Goal: Transaction & Acquisition: Subscribe to service/newsletter

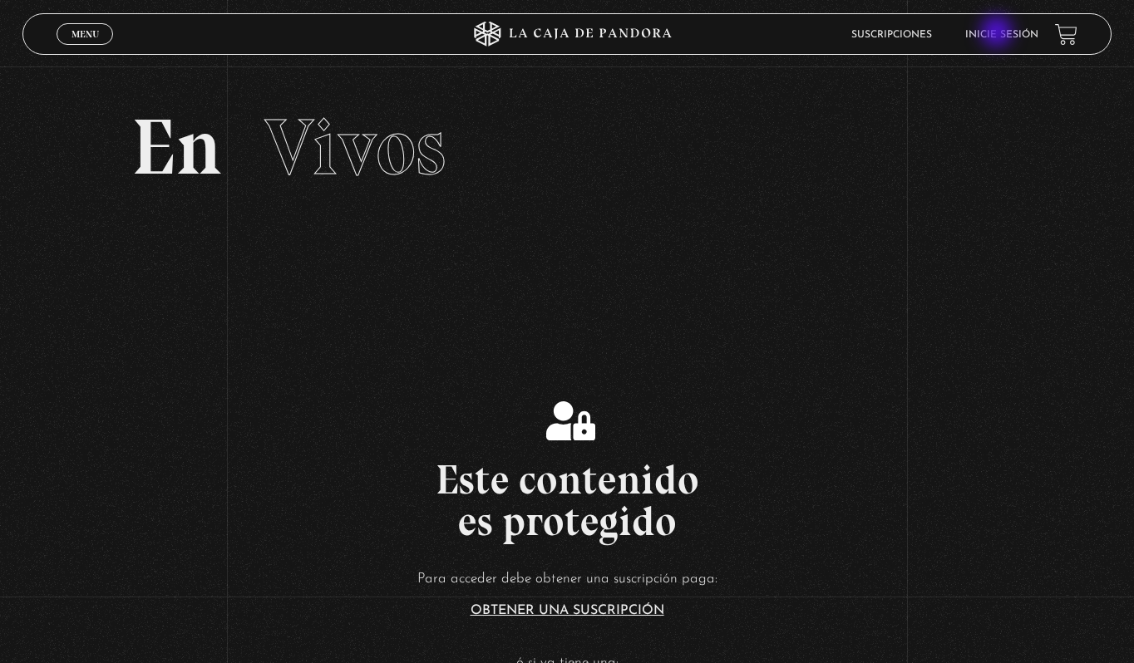
click at [999, 33] on link "Inicie sesión" at bounding box center [1001, 35] width 73 height 10
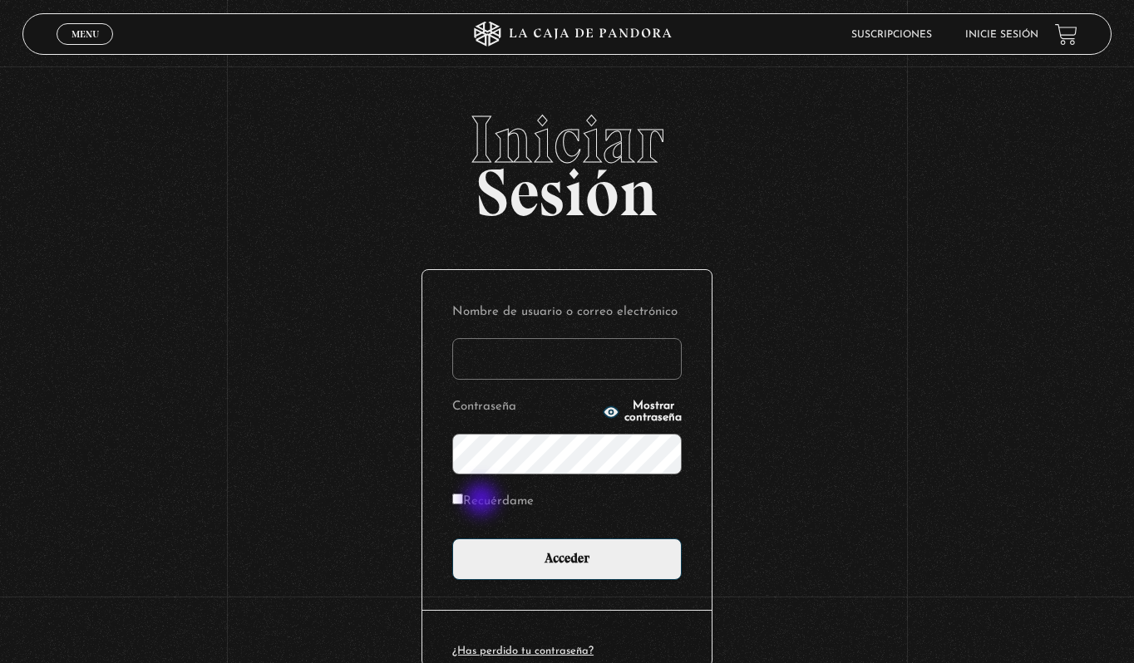
type input "[EMAIL_ADDRESS][DOMAIN_NAME]"
click at [483, 500] on label "Recuérdame" at bounding box center [492, 503] width 81 height 26
click at [463, 500] on input "Recuérdame" at bounding box center [457, 499] width 11 height 11
checkbox input "true"
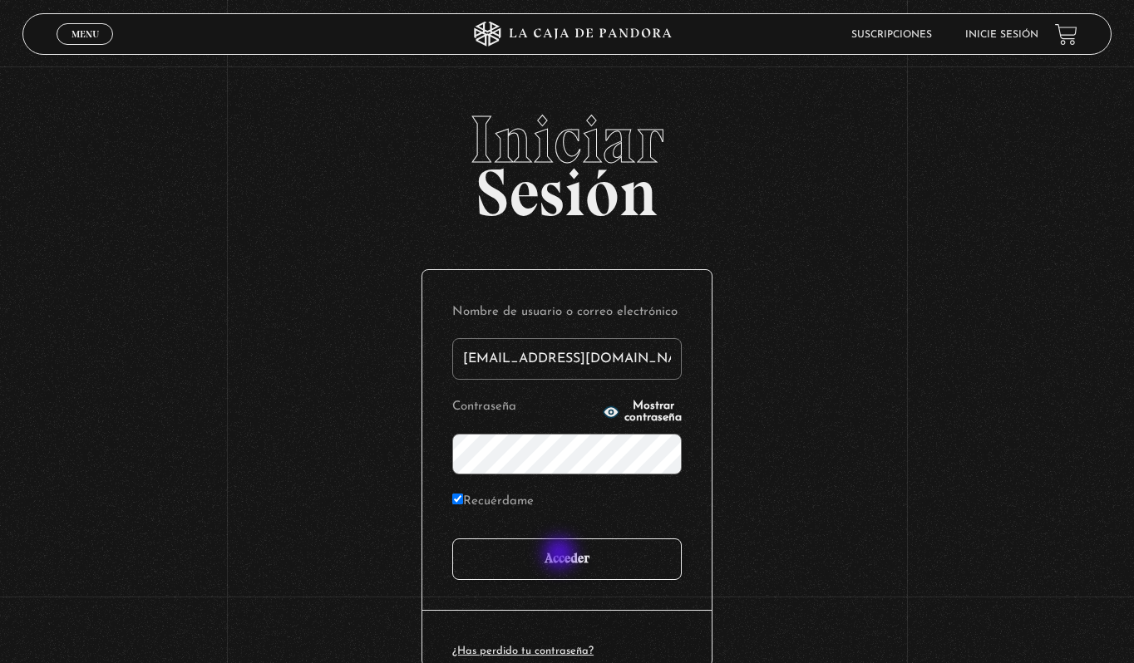
click at [568, 560] on input "Acceder" at bounding box center [566, 560] width 229 height 42
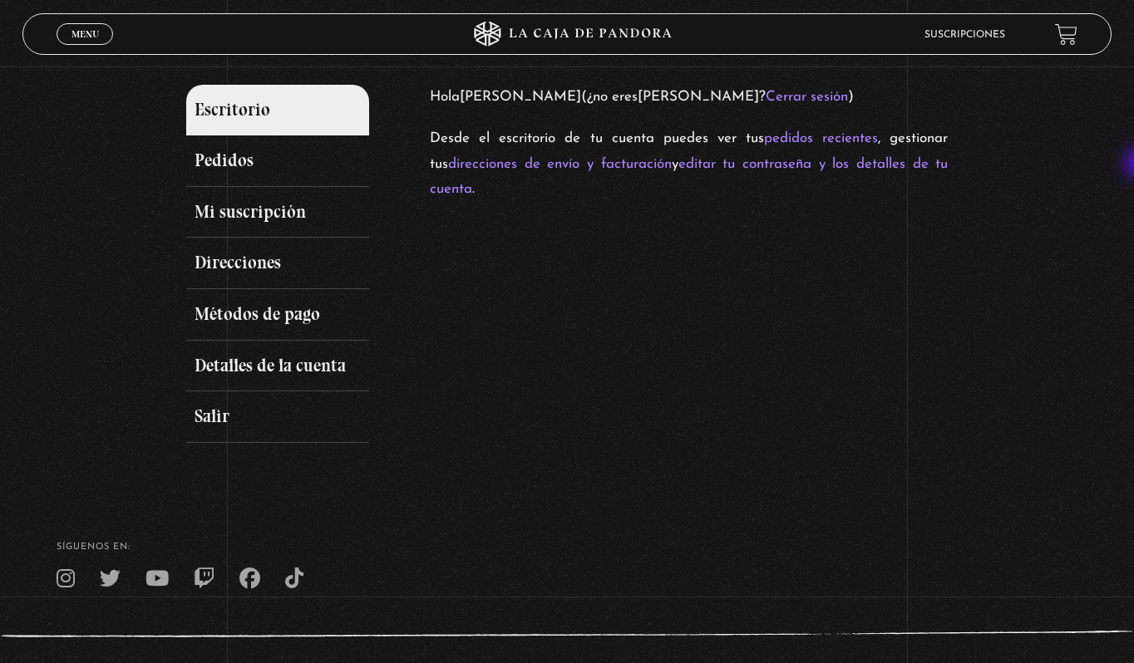
scroll to position [194, 0]
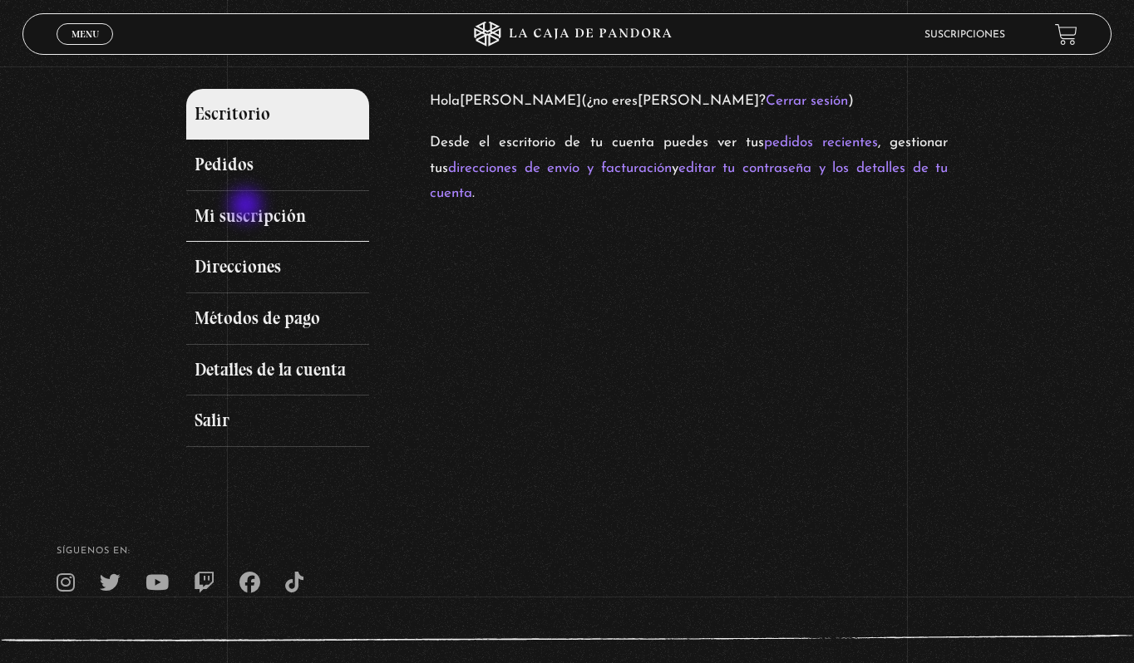
click at [249, 207] on link "Mi suscripción" at bounding box center [277, 217] width 183 height 52
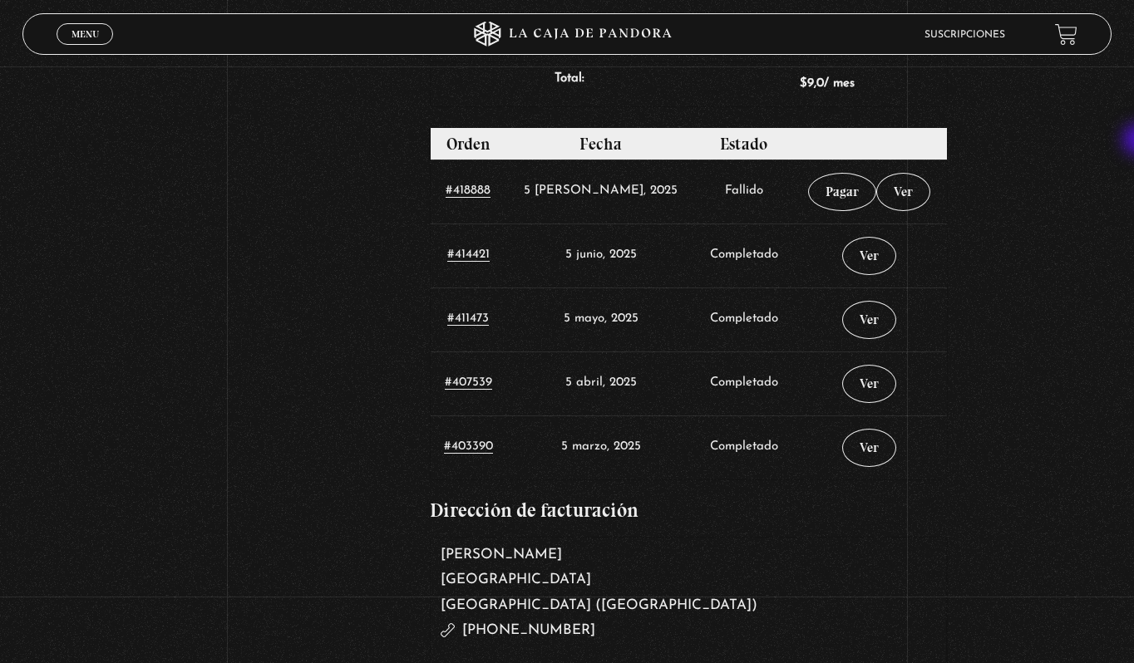
scroll to position [718, 0]
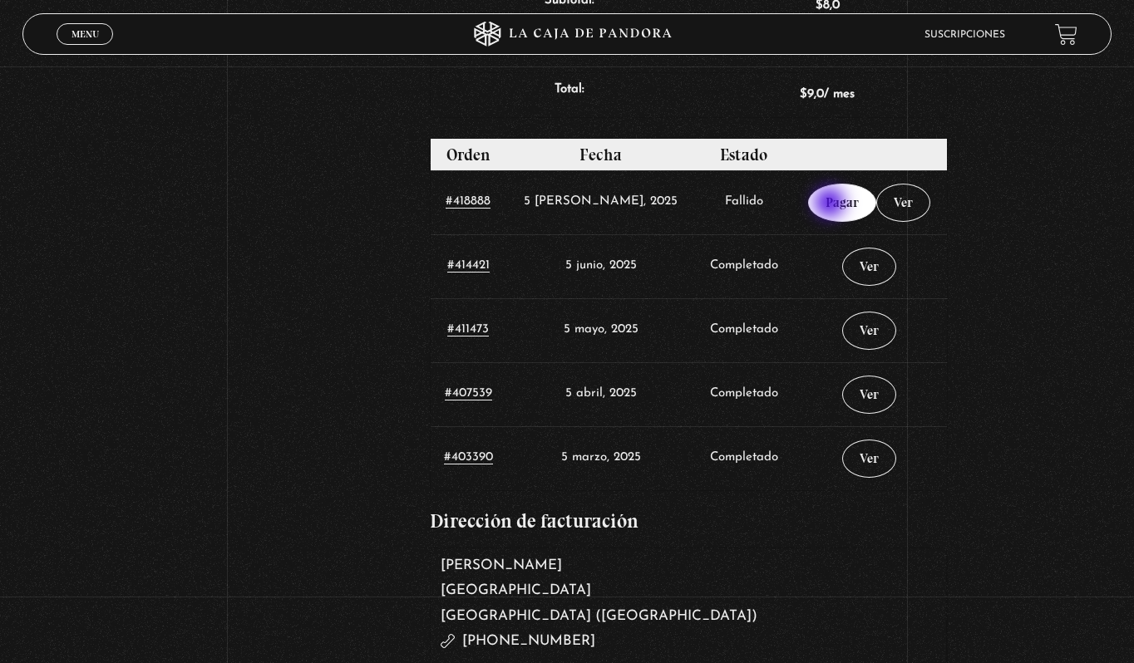
click at [831, 205] on link "Pagar" at bounding box center [842, 203] width 68 height 38
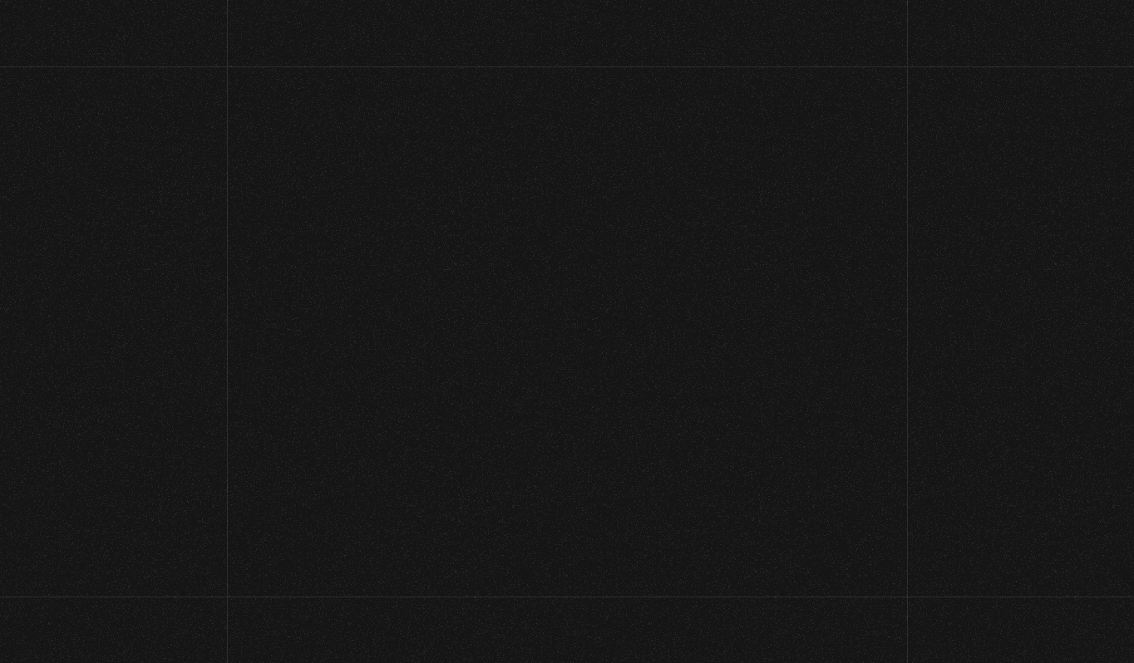
select select "[GEOGRAPHIC_DATA]"
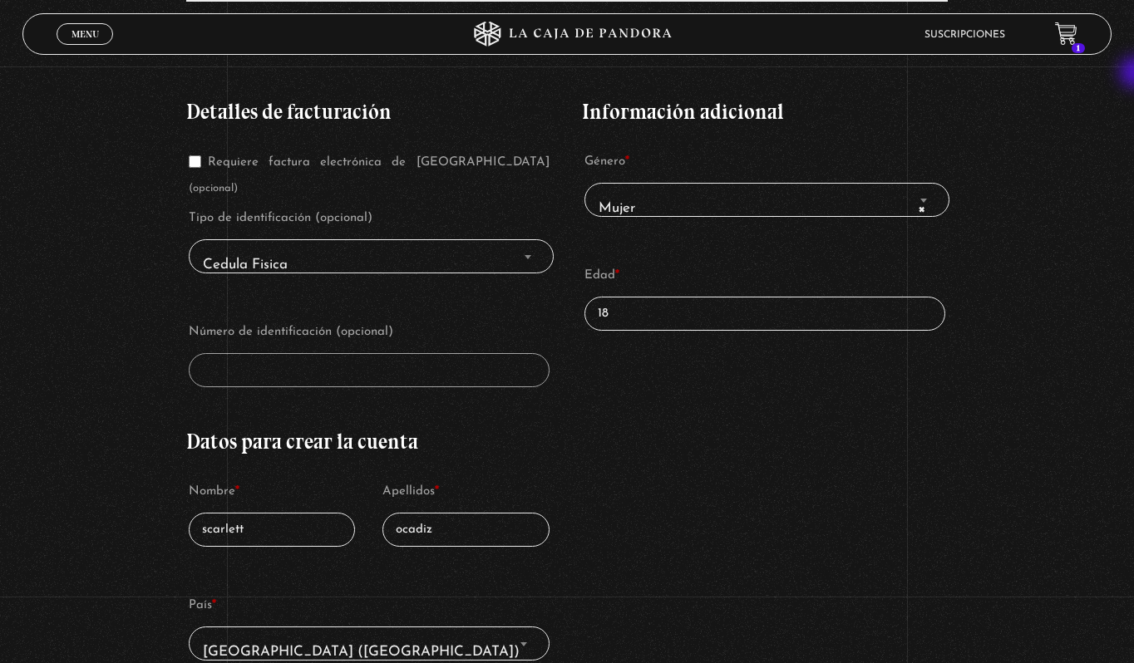
scroll to position [371, 0]
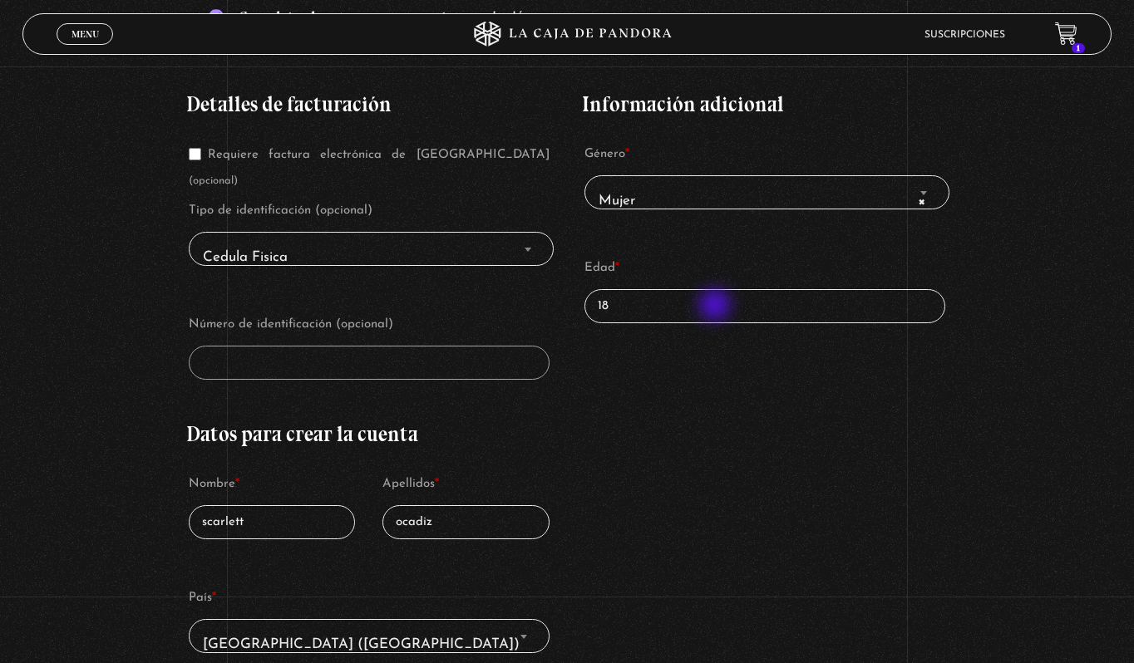
click at [717, 307] on input "18" at bounding box center [765, 306] width 361 height 34
type input "1"
type input "20"
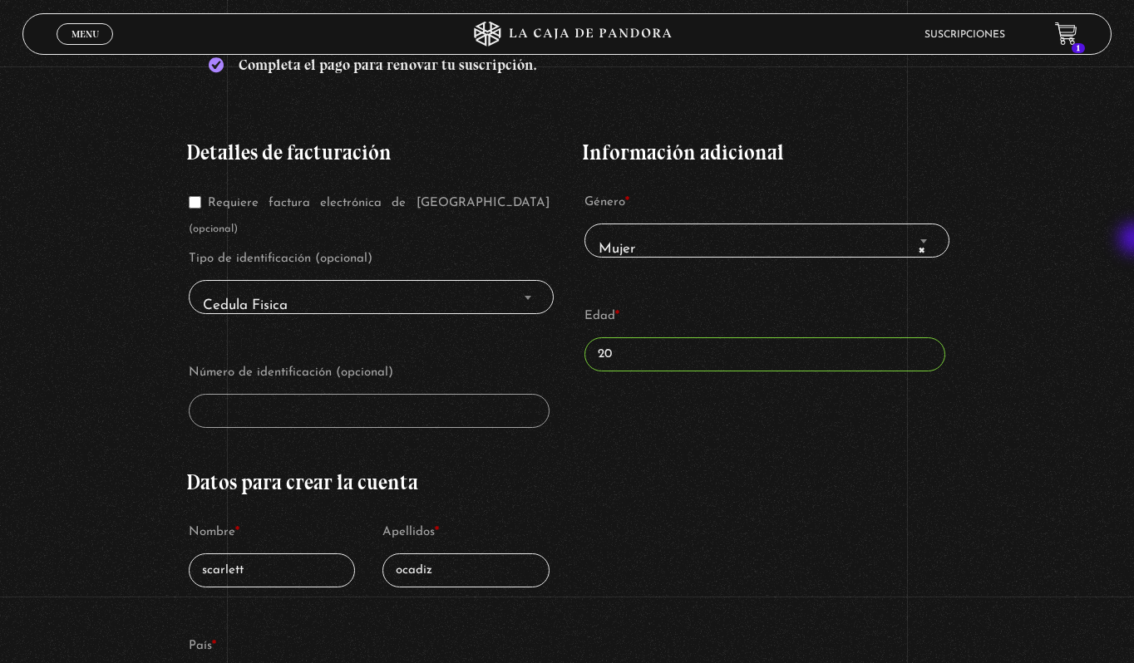
scroll to position [325, 0]
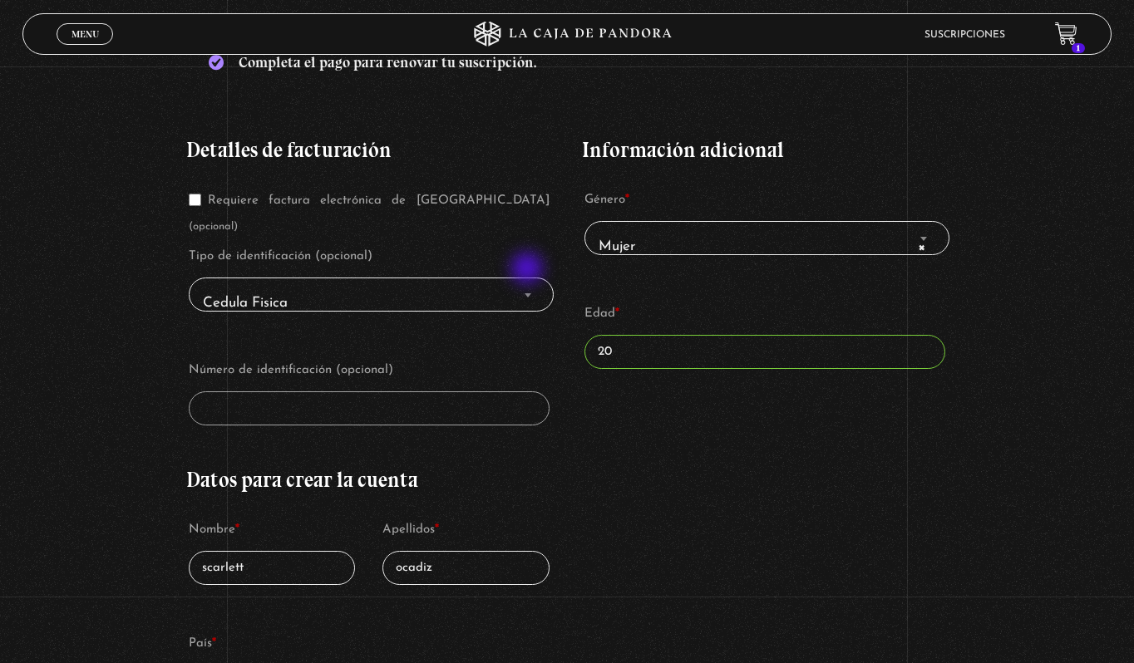
click at [529, 284] on span "Finalizar compra" at bounding box center [528, 295] width 17 height 22
click at [535, 284] on span "Finalizar compra" at bounding box center [528, 295] width 17 height 22
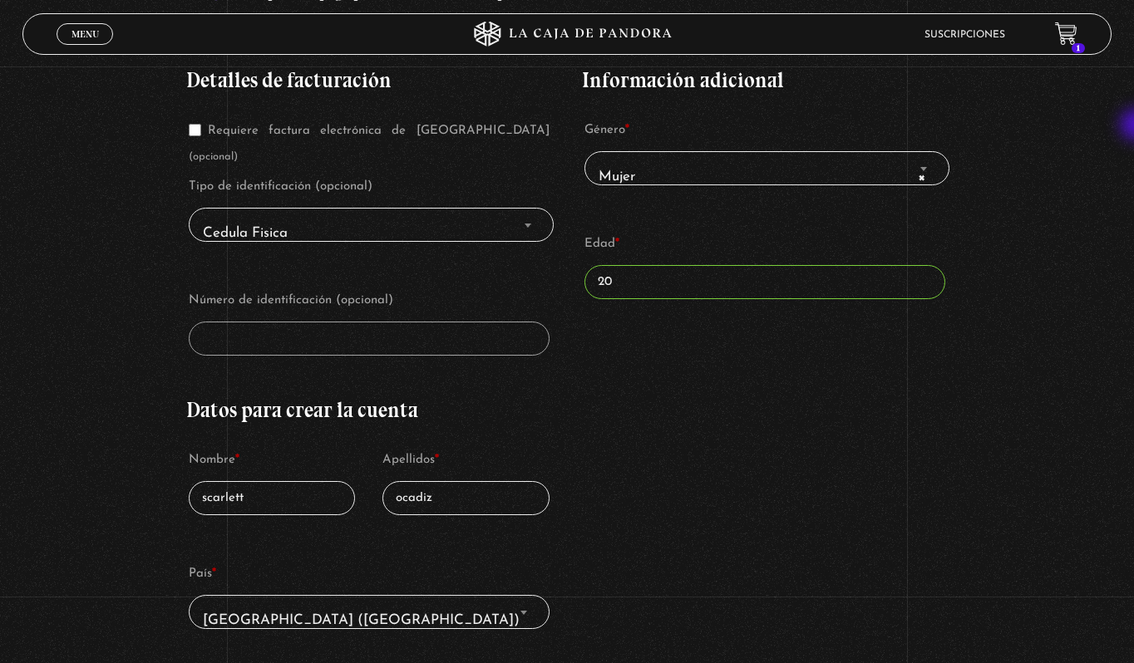
scroll to position [382, 0]
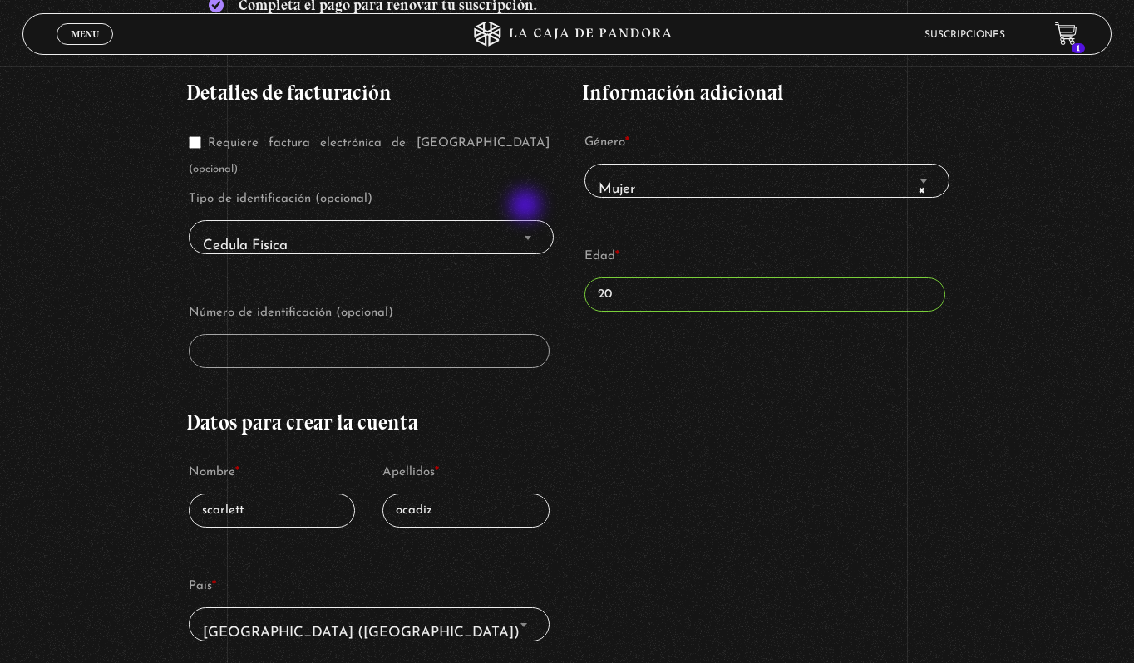
click at [527, 236] on b "Finalizar compra" at bounding box center [528, 238] width 7 height 4
click at [224, 228] on span "Cedula Fisica" at bounding box center [371, 246] width 350 height 37
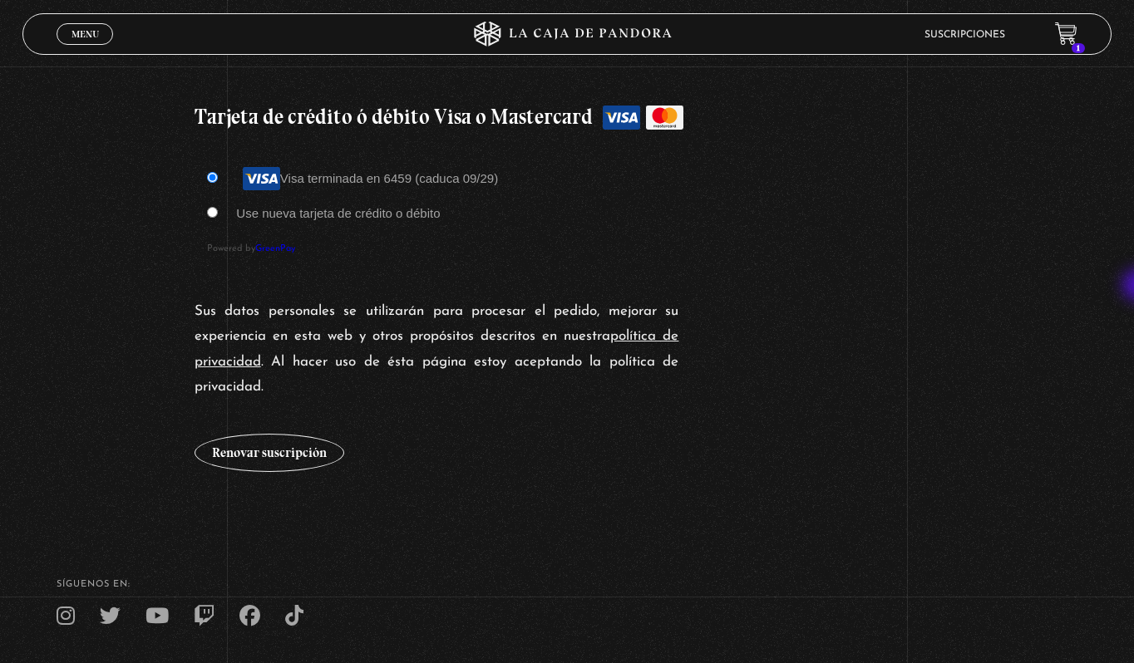
scroll to position [1481, 0]
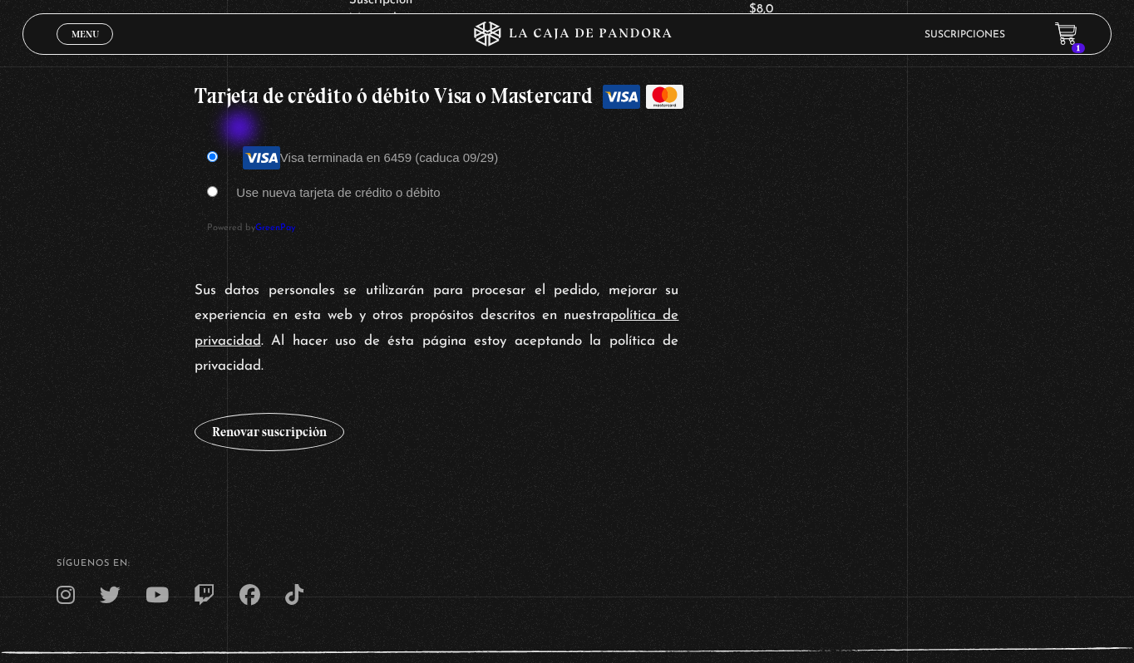
click at [241, 150] on label "Visa terminada en 6459 (caduca 09/29)" at bounding box center [367, 157] width 262 height 14
click at [218, 151] on input "Visa terminada en 6459 (caduca 09/29)" at bounding box center [212, 156] width 11 height 11
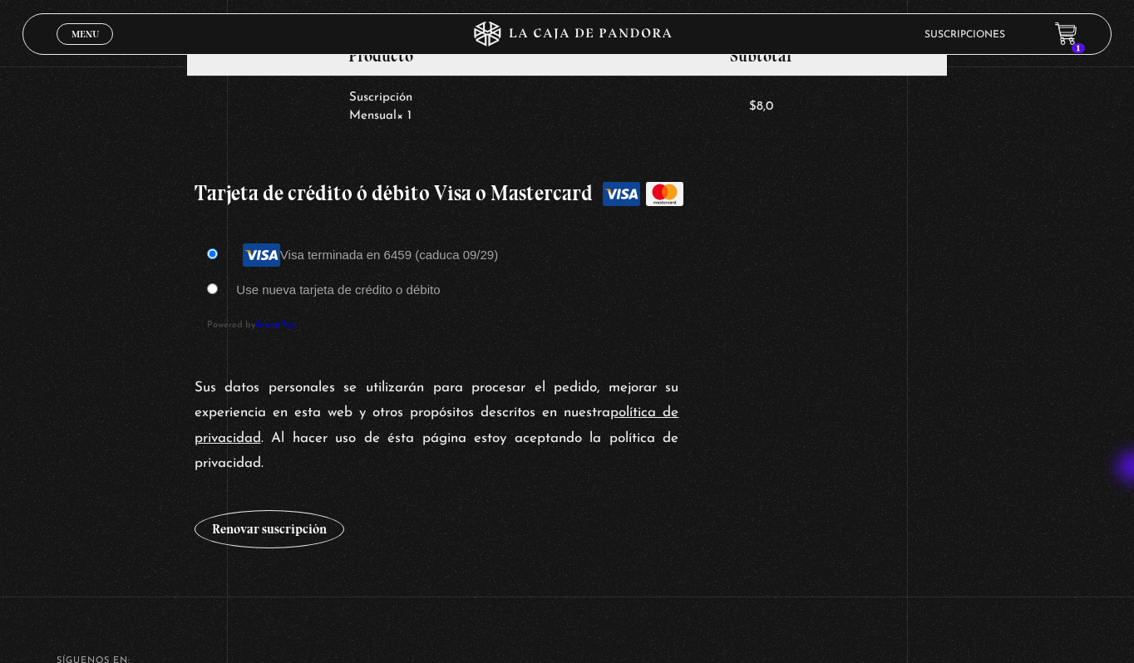
scroll to position [1379, 0]
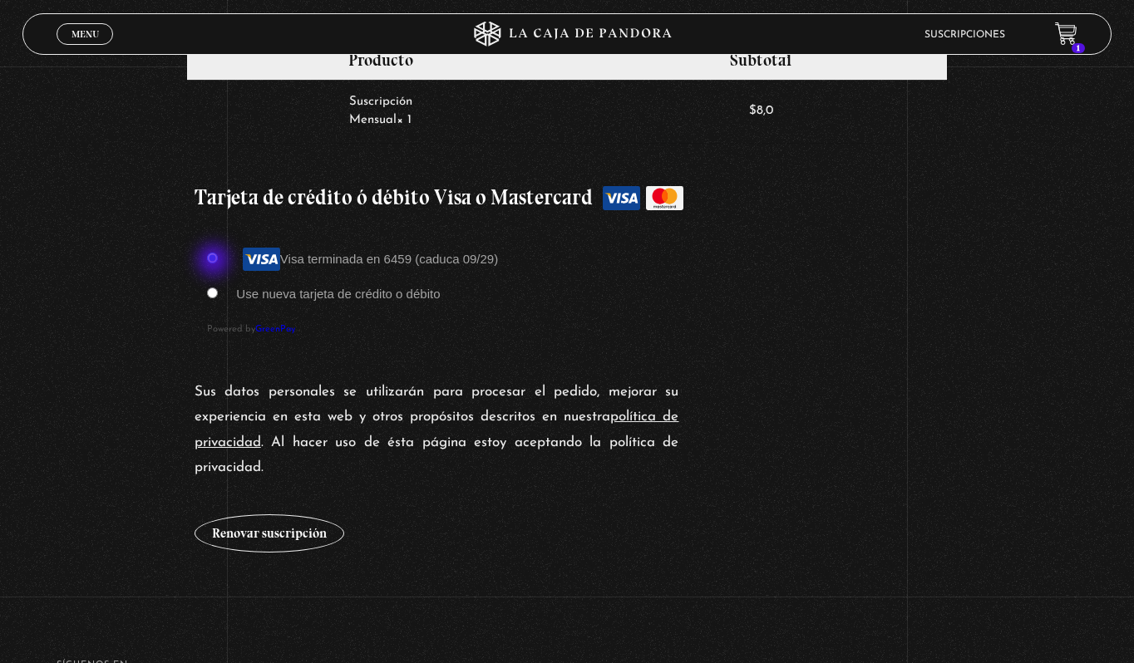
click at [215, 288] on input "Use nueva tarjeta de crédito o débito" at bounding box center [212, 293] width 11 height 11
radio input "true"
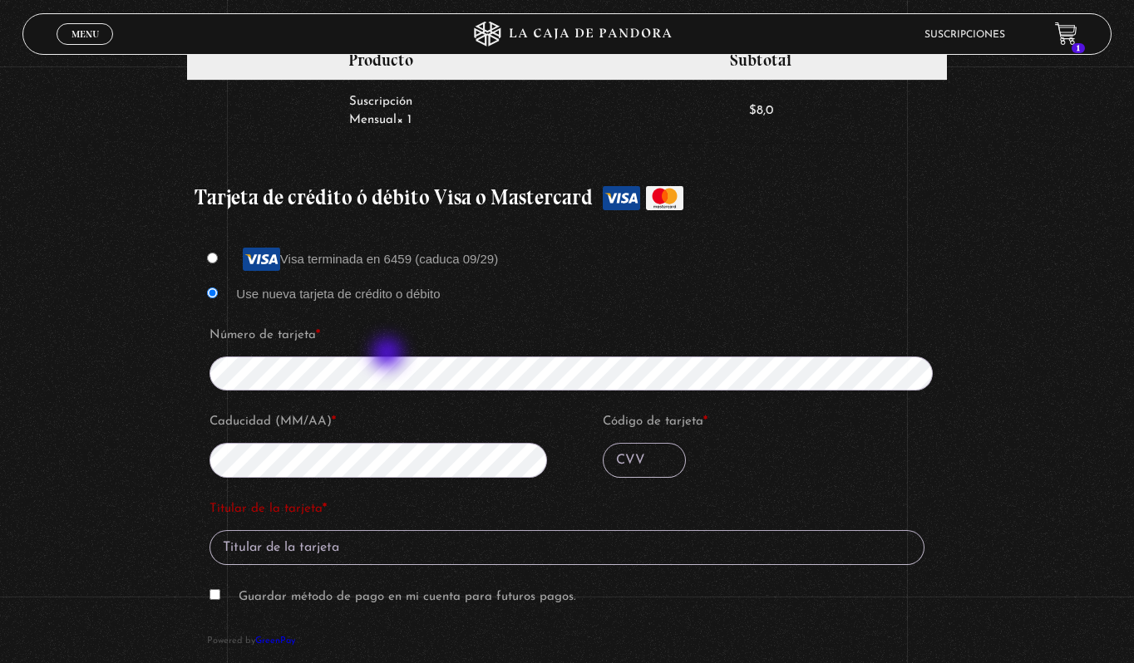
type input "087"
type input "[PERSON_NAME]"
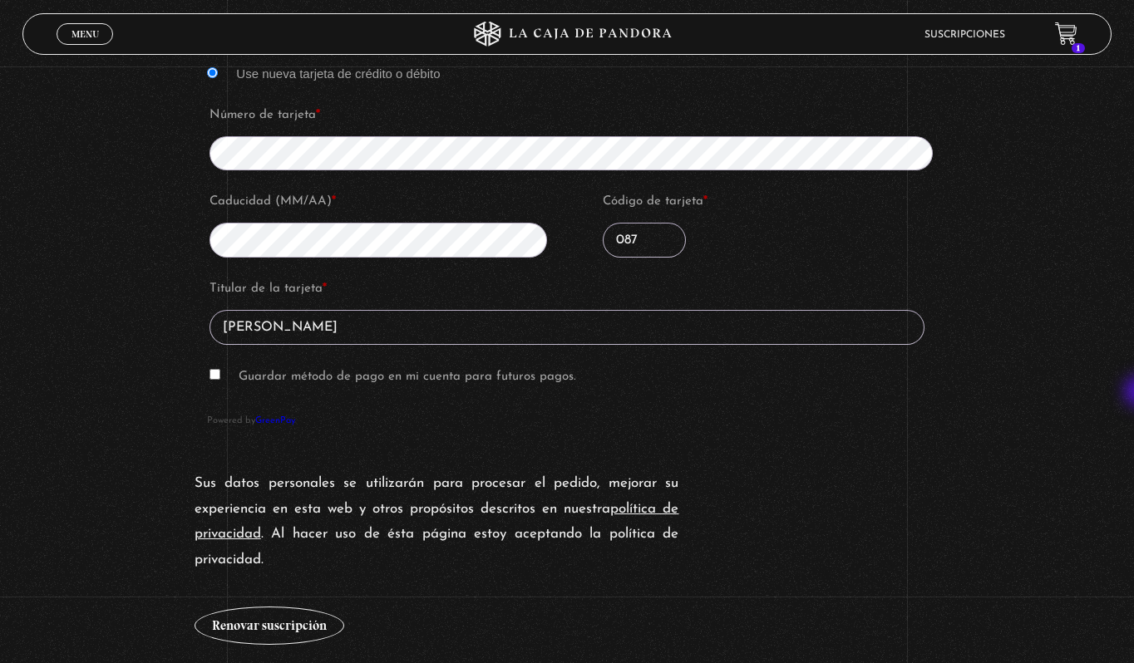
scroll to position [1649, 0]
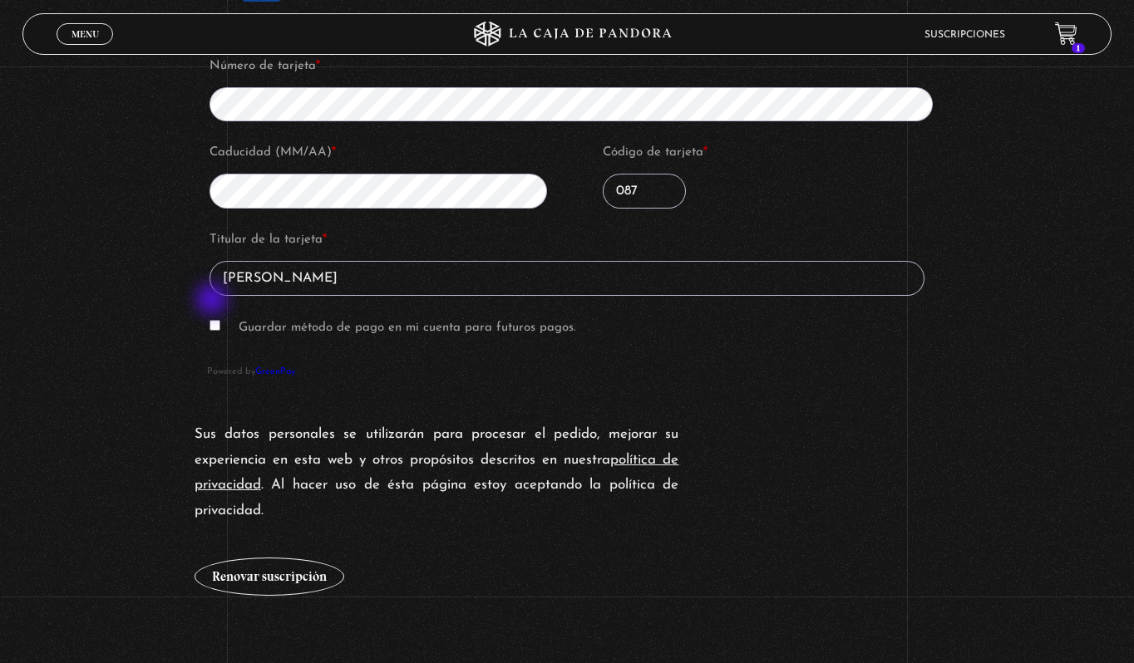
click at [215, 320] on input "Guardar método de pago en mi cuenta para futuros pagos." at bounding box center [215, 325] width 11 height 11
checkbox input "true"
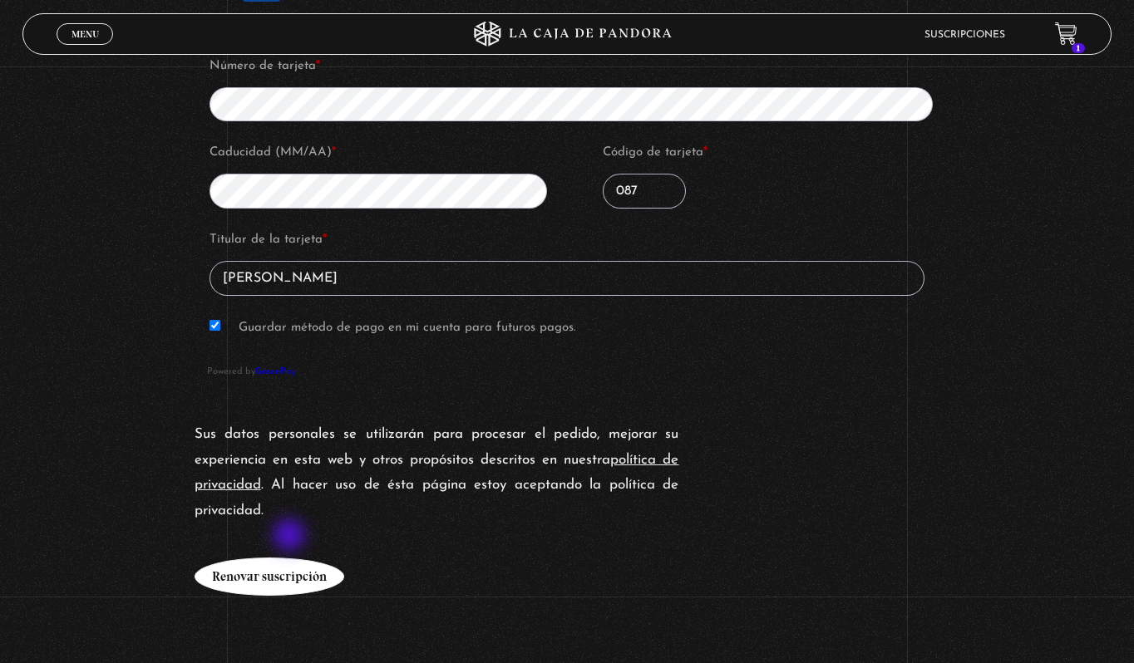
click at [291, 558] on button "Renovar suscripción" at bounding box center [270, 577] width 150 height 38
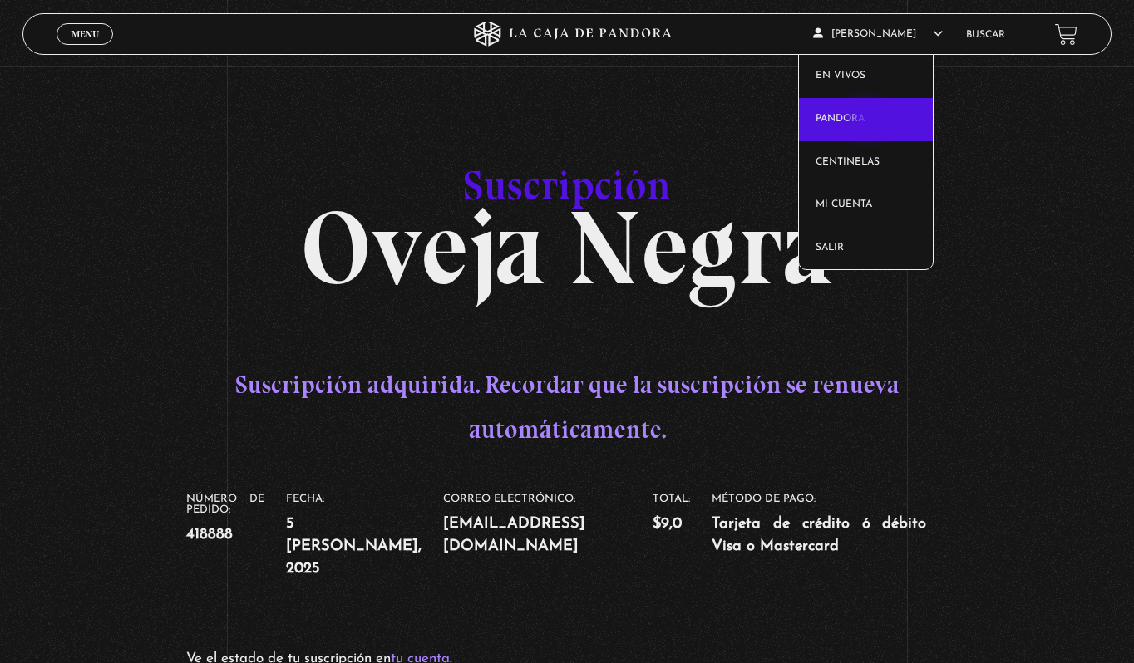
click at [871, 121] on link "Pandora" at bounding box center [866, 119] width 135 height 43
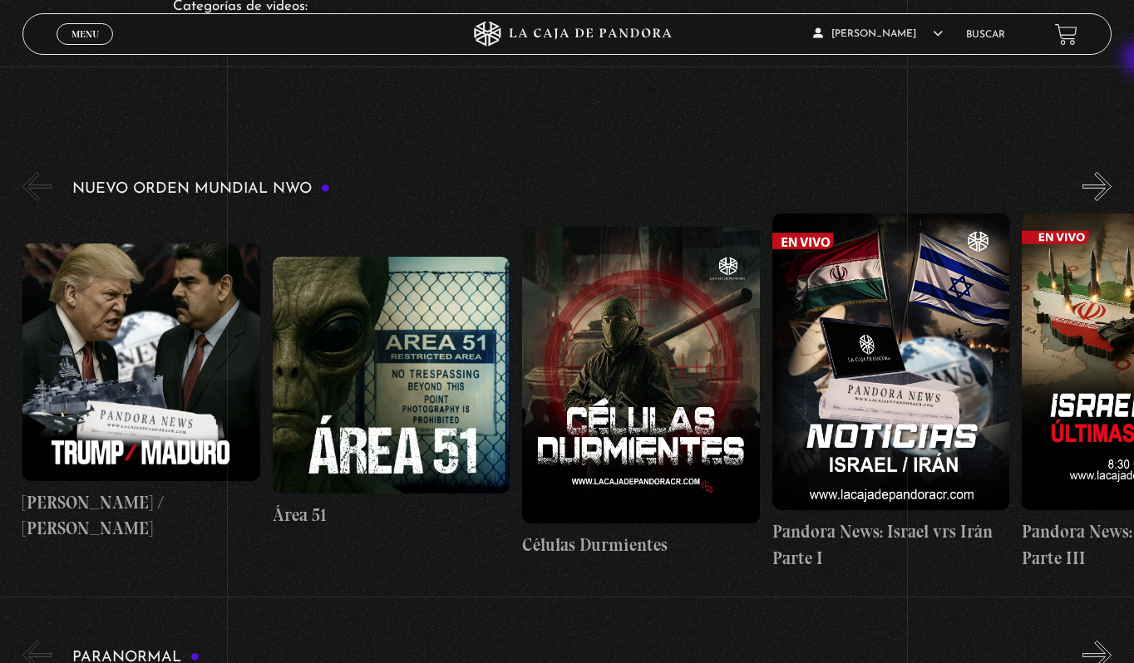
scroll to position [215, 0]
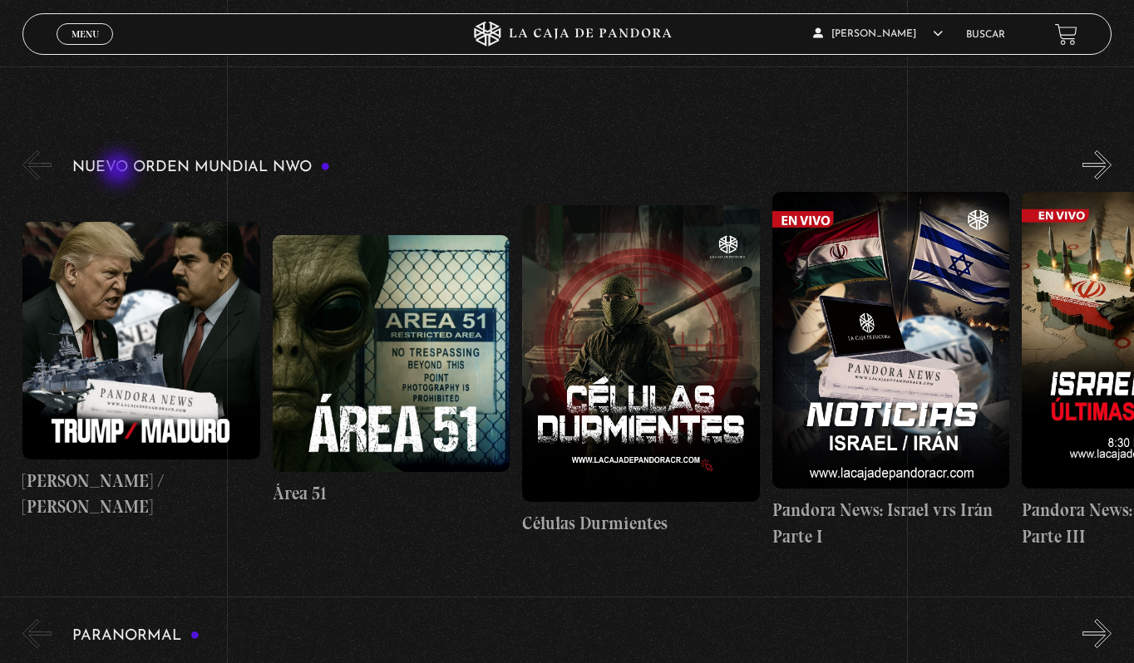
click at [120, 170] on h3 "Nuevo Orden Mundial NWO" at bounding box center [201, 168] width 258 height 16
click at [29, 165] on button "«" at bounding box center [36, 164] width 29 height 29
click at [1106, 163] on button "»" at bounding box center [1097, 164] width 29 height 29
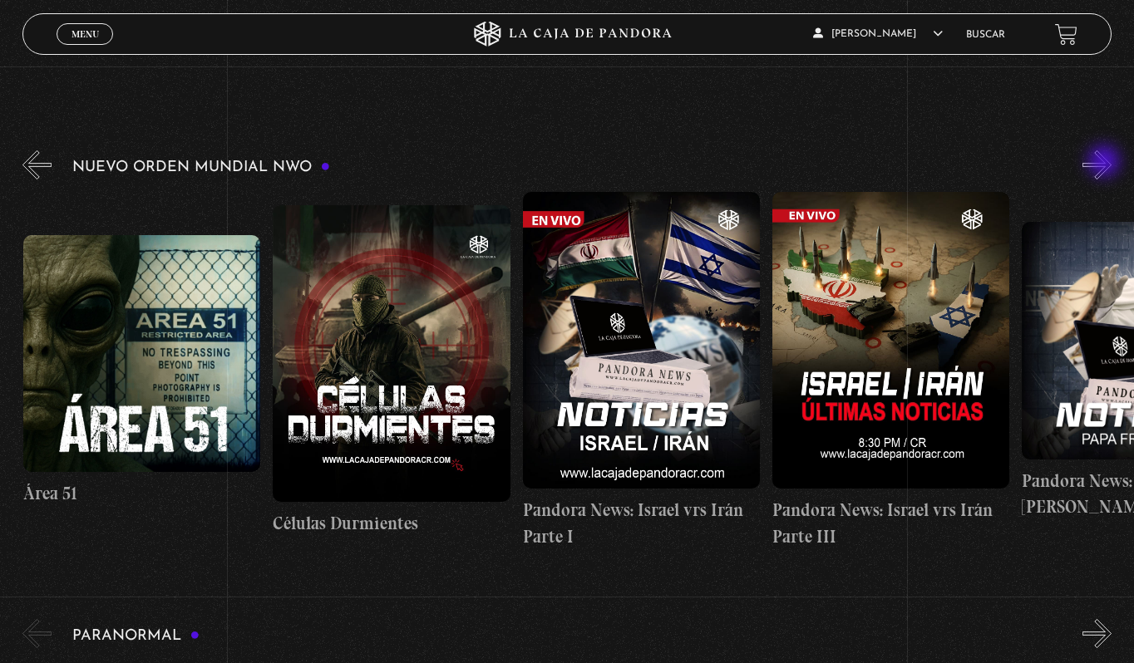
click at [1106, 163] on button "»" at bounding box center [1097, 164] width 29 height 29
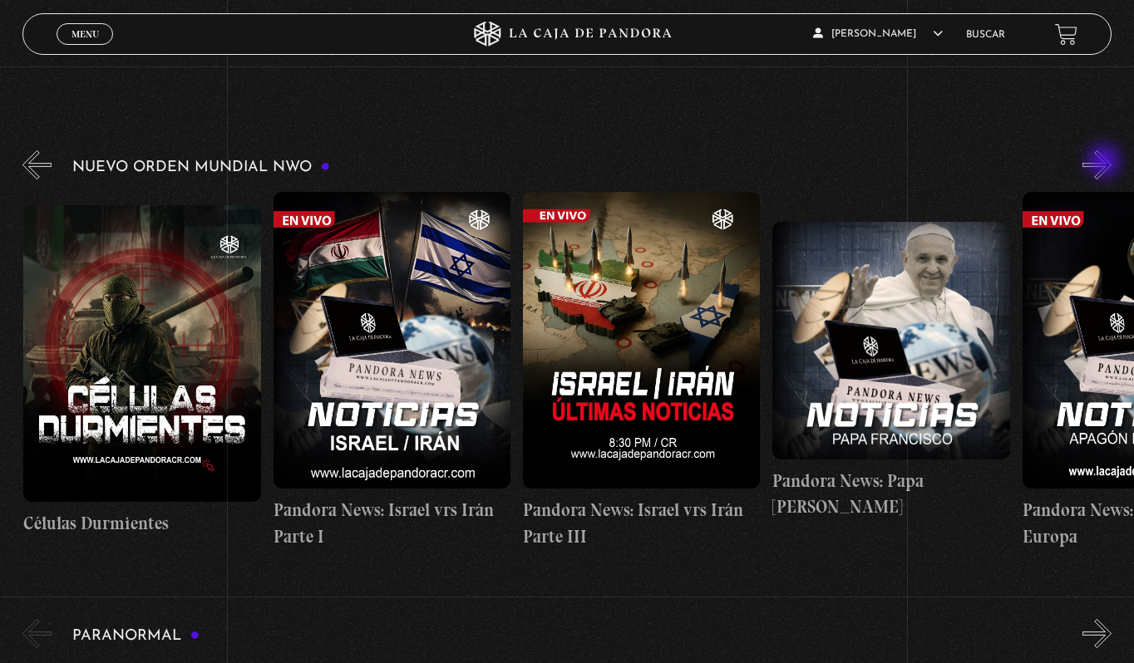
scroll to position [0, 499]
click at [1106, 163] on button "»" at bounding box center [1097, 164] width 29 height 29
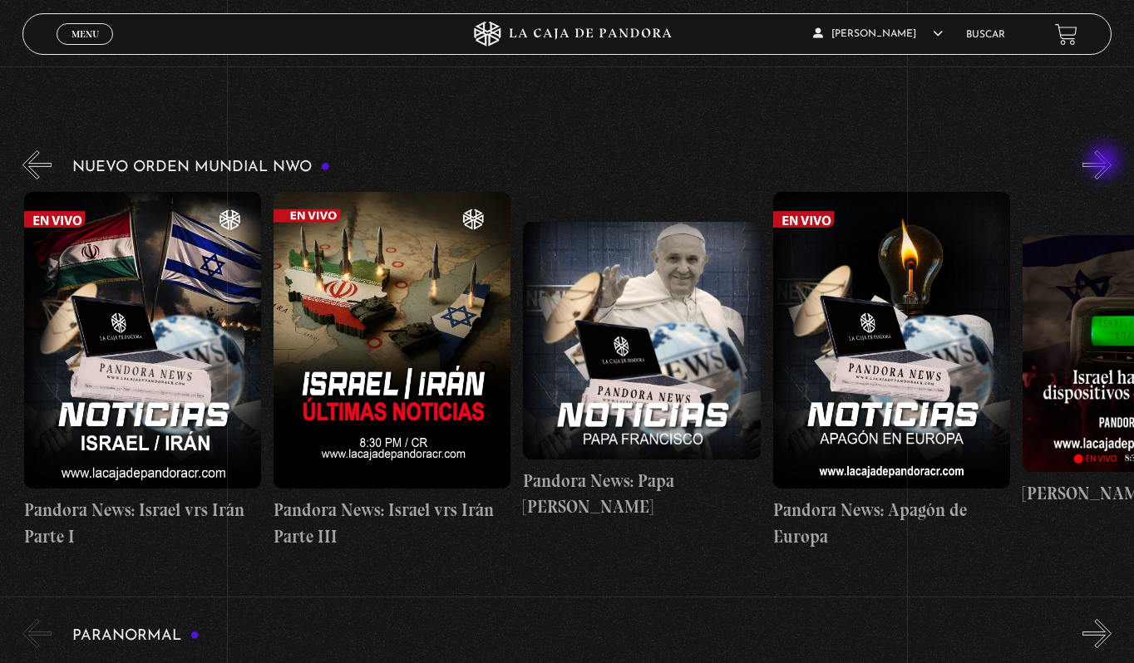
click at [1106, 163] on button "»" at bounding box center [1097, 164] width 29 height 29
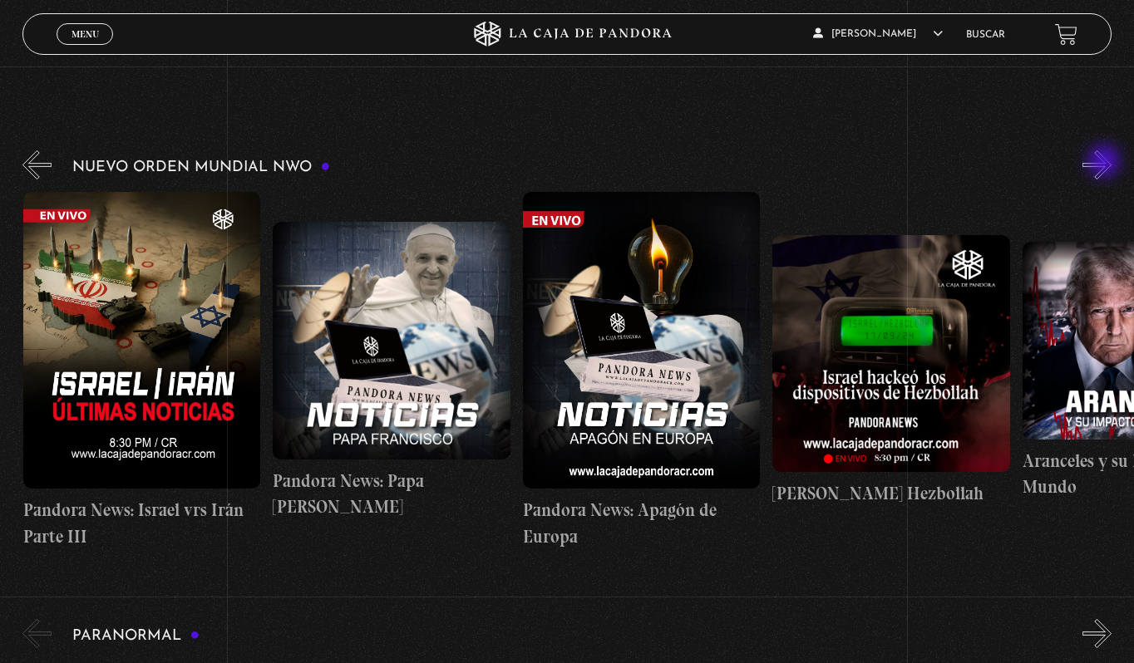
click at [1106, 163] on button "»" at bounding box center [1097, 164] width 29 height 29
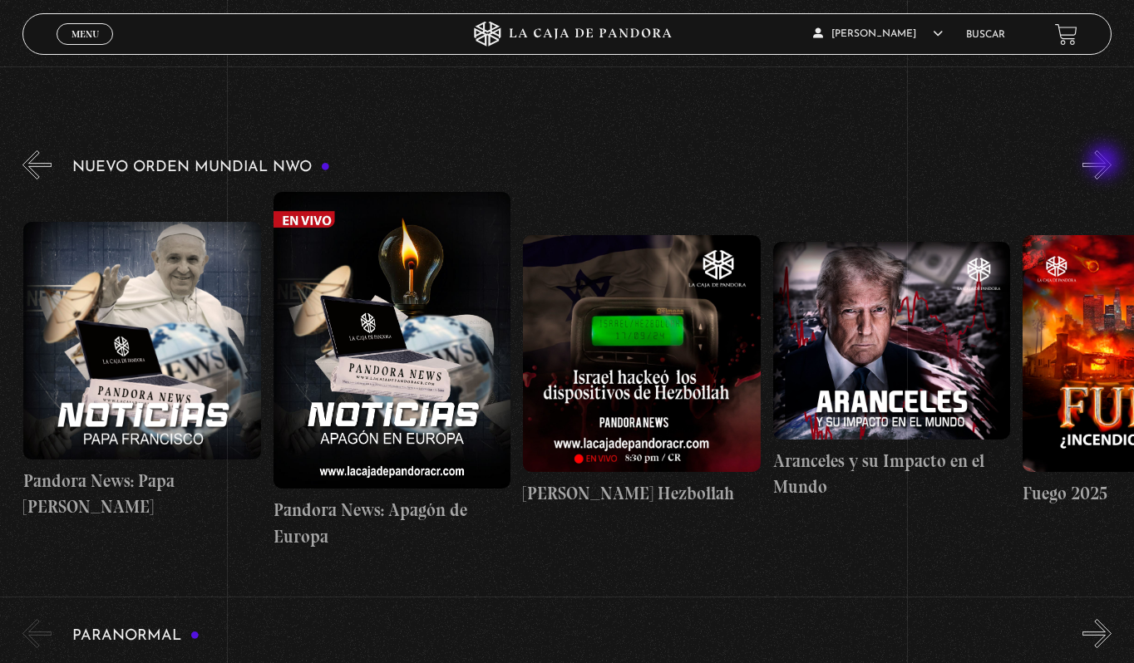
click at [1106, 163] on button "»" at bounding box center [1097, 164] width 29 height 29
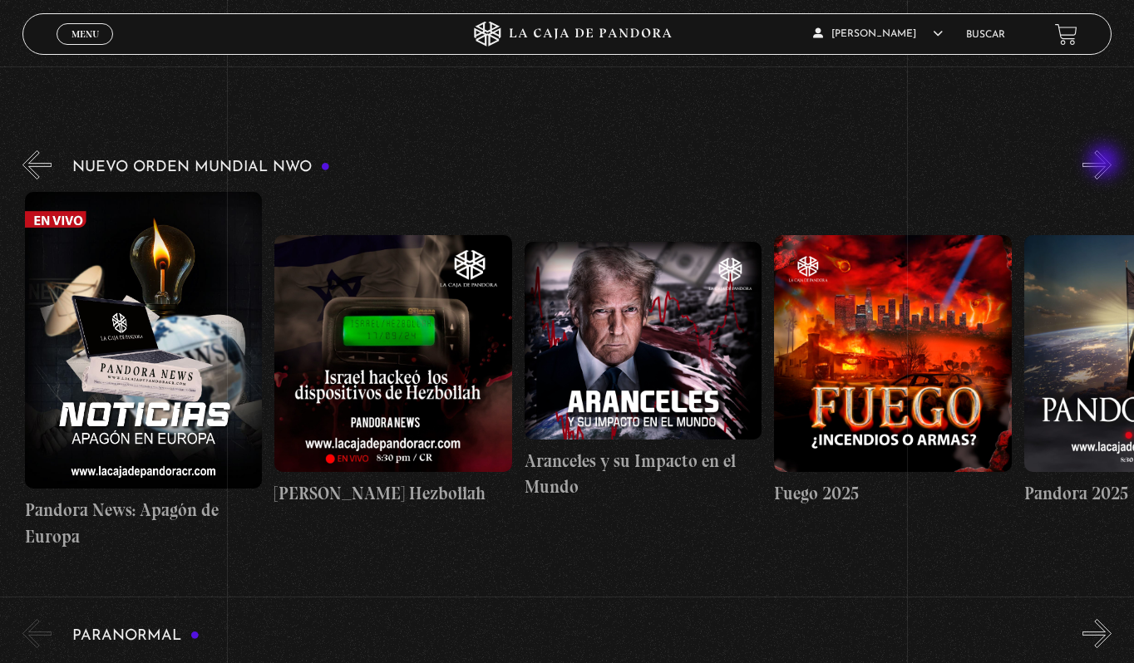
scroll to position [0, 1498]
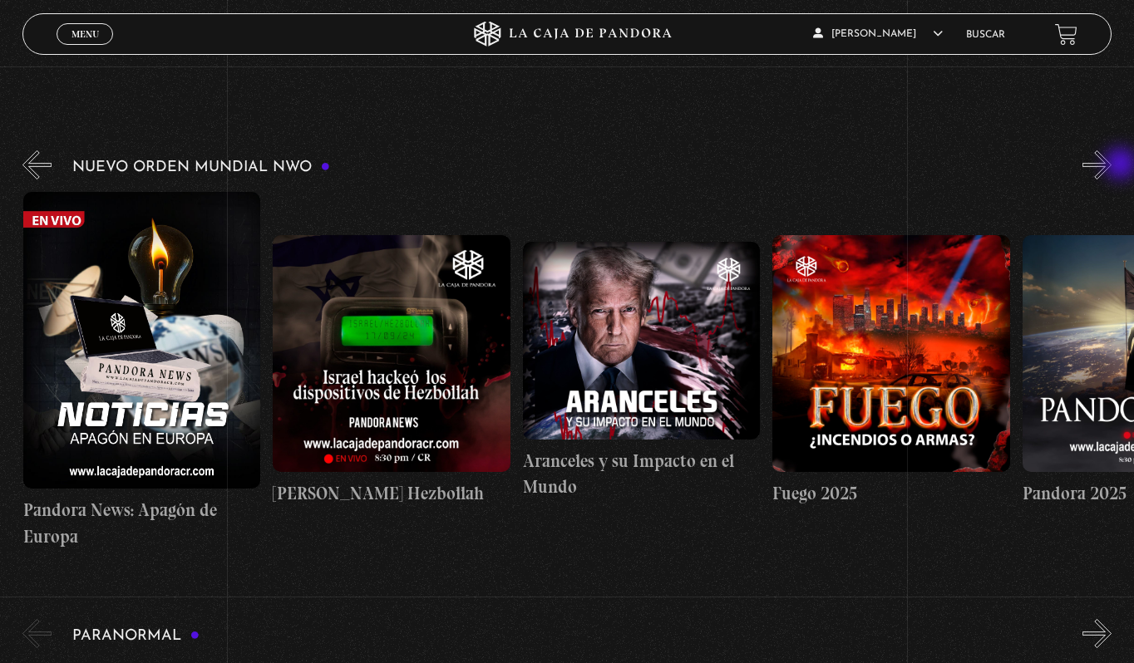
click at [1122, 165] on div "Nuevo Orden Mundial NWO 2023" at bounding box center [578, 348] width 1112 height 402
click at [1107, 165] on button "»" at bounding box center [1097, 164] width 29 height 29
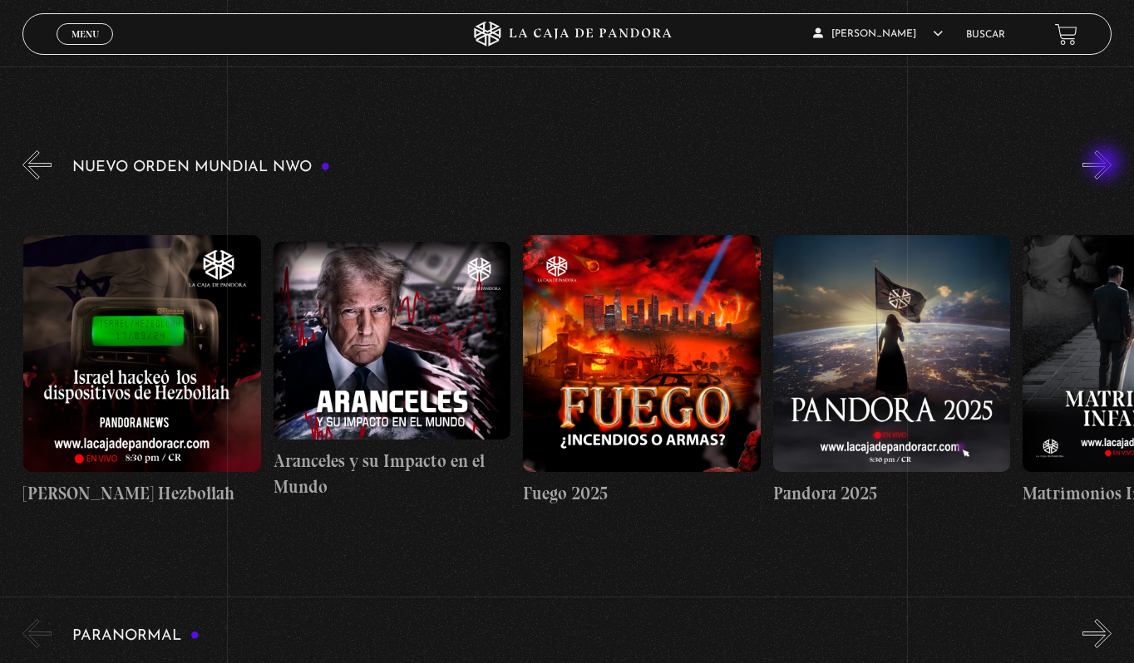
click at [1107, 165] on button "»" at bounding box center [1097, 164] width 29 height 29
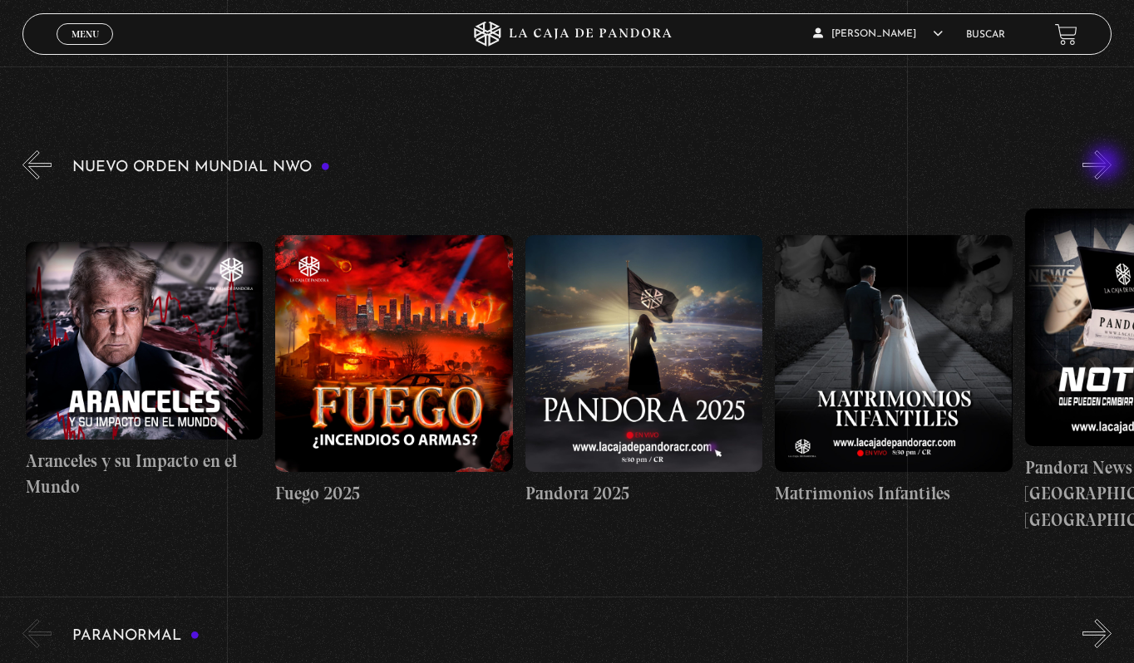
scroll to position [0, 1998]
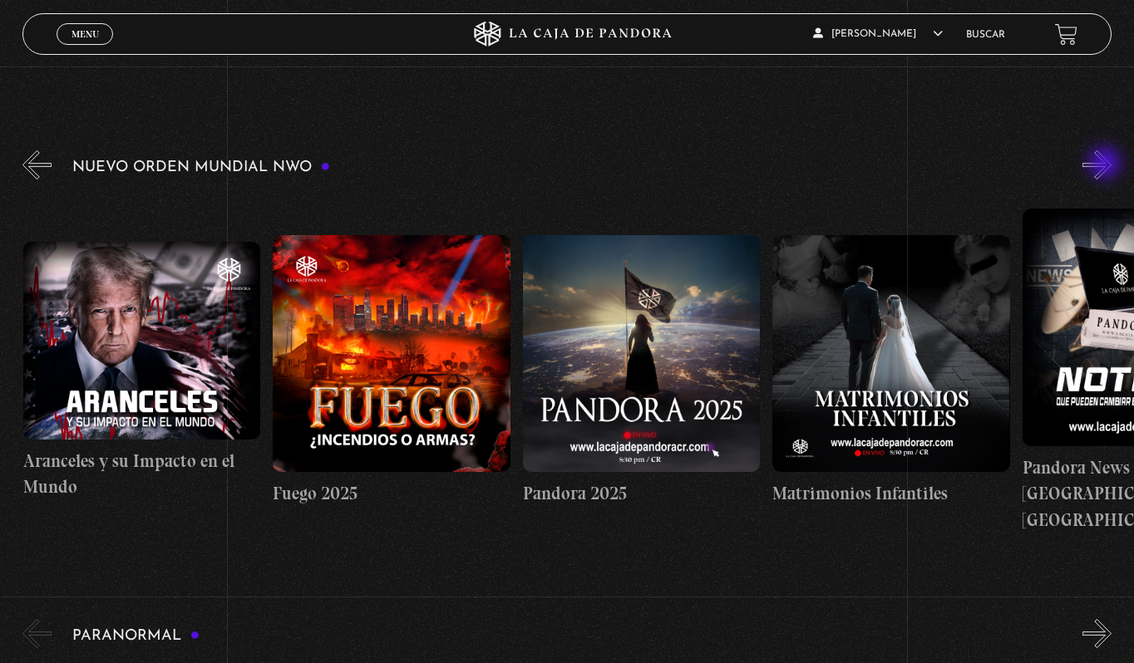
click at [1106, 165] on button "»" at bounding box center [1097, 164] width 29 height 29
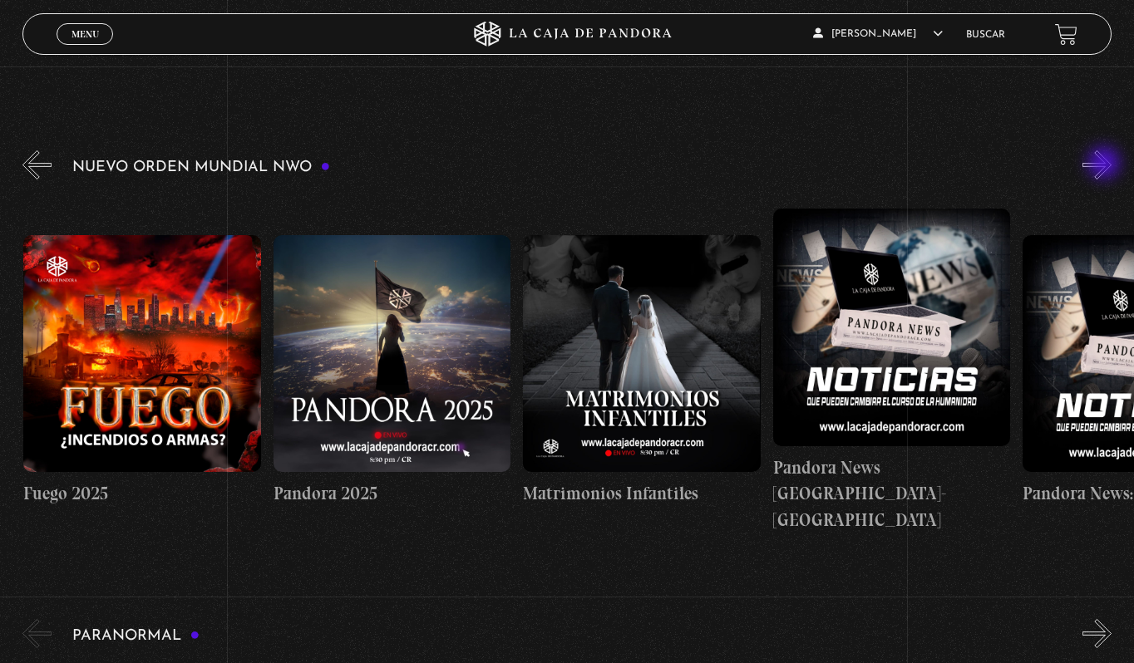
scroll to position [0, 2248]
click at [1108, 165] on button "»" at bounding box center [1097, 164] width 29 height 29
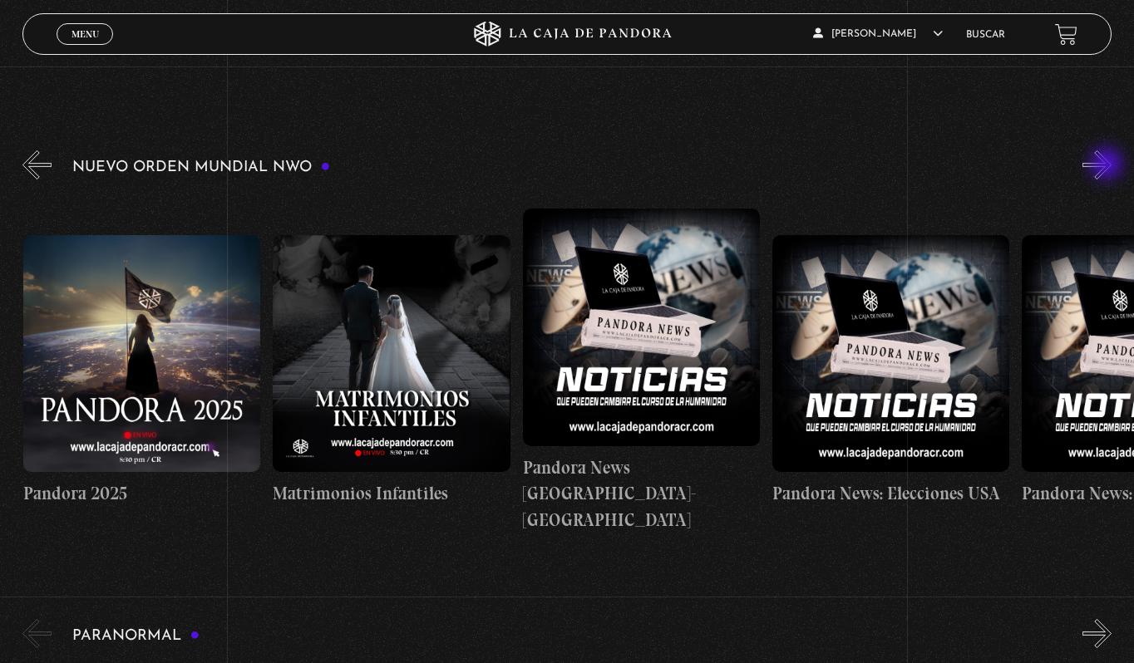
click at [1108, 165] on button "»" at bounding box center [1097, 164] width 29 height 29
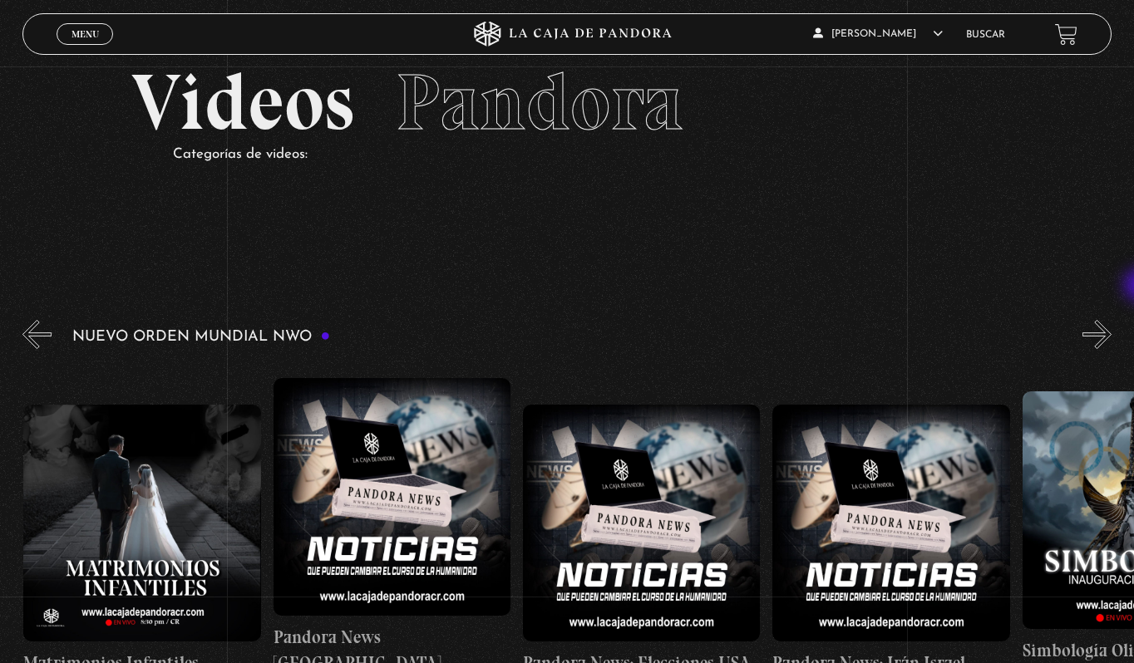
scroll to position [0, 0]
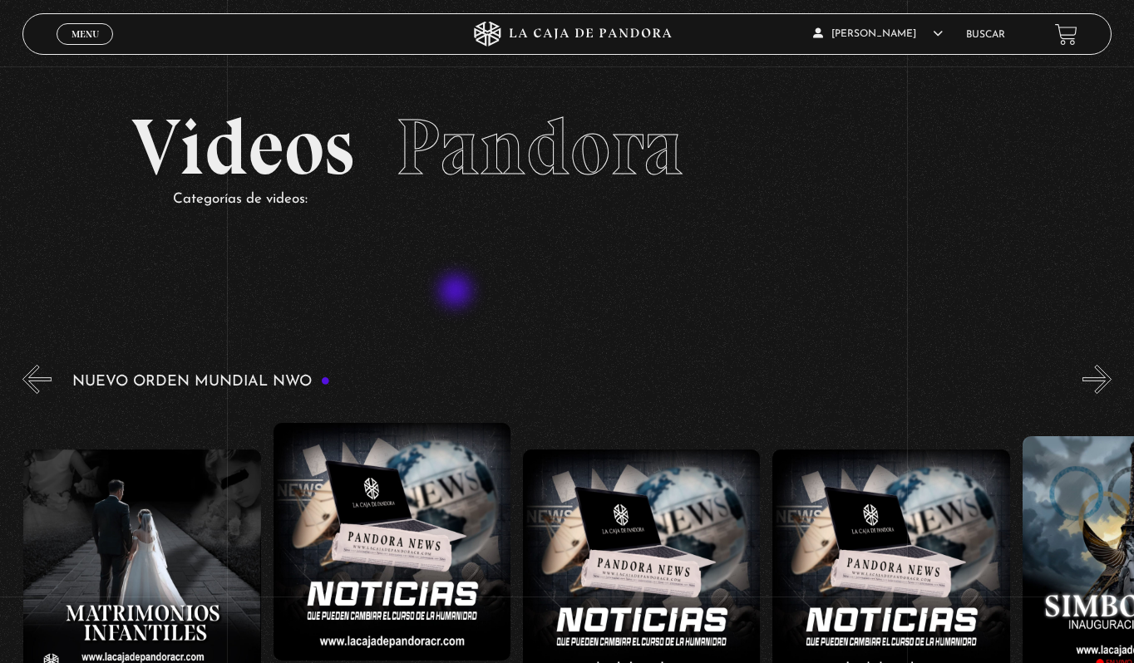
drag, startPoint x: 114, startPoint y: 207, endPoint x: 578, endPoint y: 313, distance: 476.0
